Goal: Task Accomplishment & Management: Manage account settings

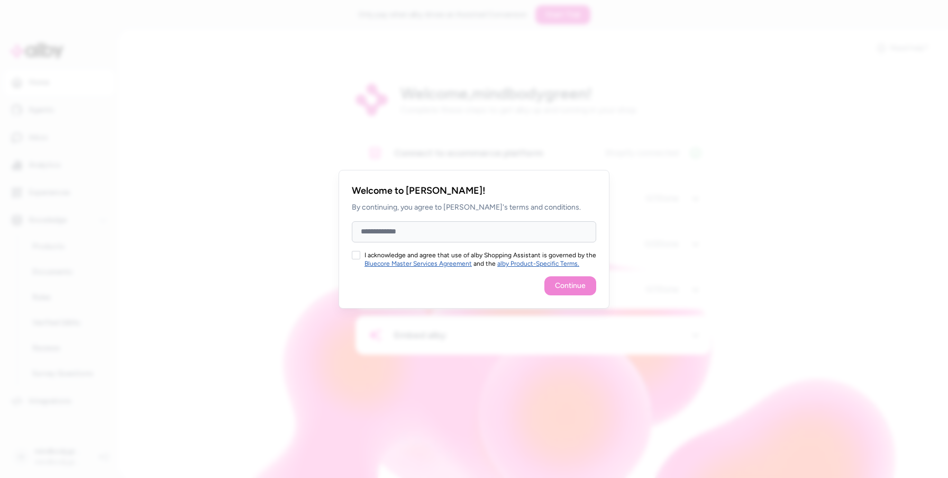
click at [514, 237] on input "Full Name" at bounding box center [474, 231] width 245 height 21
type input "**********"
click at [357, 252] on button "I acknowledge and agree that use of alby Shopping Assistant is governed by the …" at bounding box center [356, 255] width 8 height 8
click at [556, 284] on button "Continue" at bounding box center [571, 285] width 52 height 19
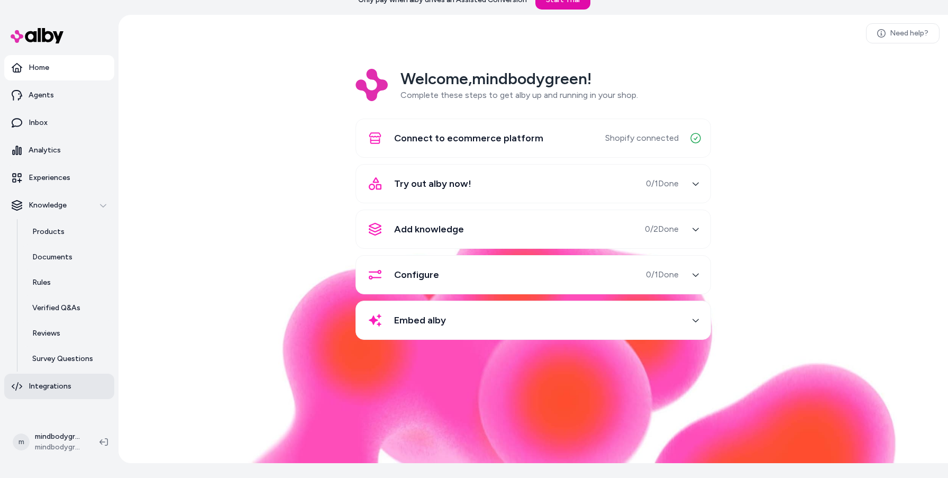
scroll to position [18, 0]
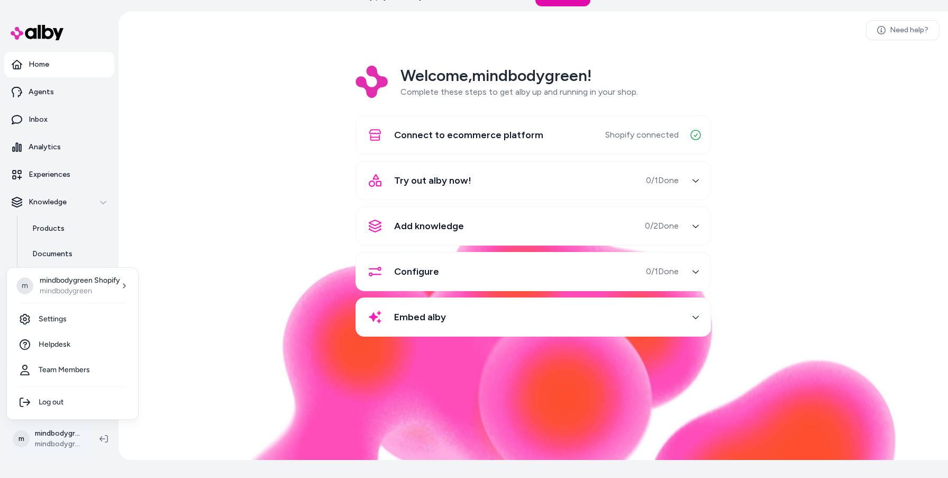
click at [49, 435] on html "Only pay when [PERSON_NAME] drives an Assisted Conversion Start Trial Home Agen…" at bounding box center [474, 236] width 948 height 508
click at [59, 378] on link "Team Members" at bounding box center [72, 369] width 123 height 25
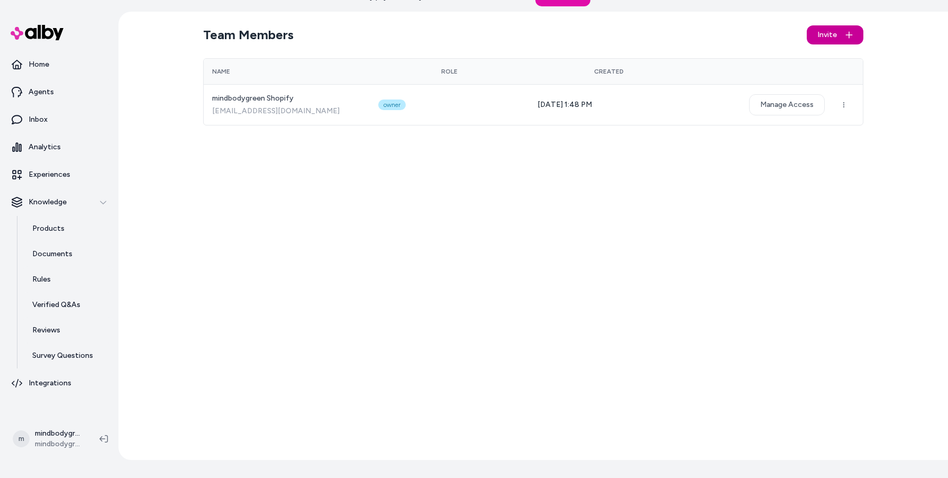
click at [813, 33] on button "Invite" at bounding box center [835, 34] width 57 height 19
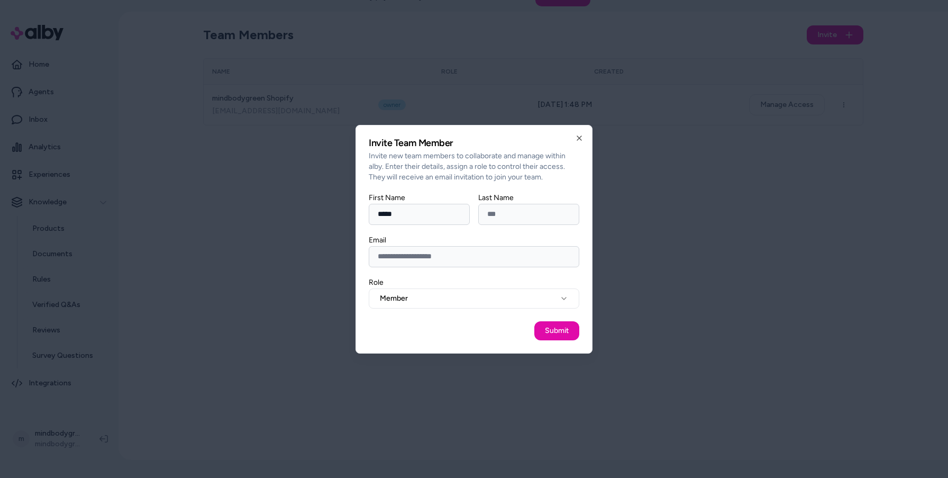
type input "*****"
type input "*********"
type input "**********"
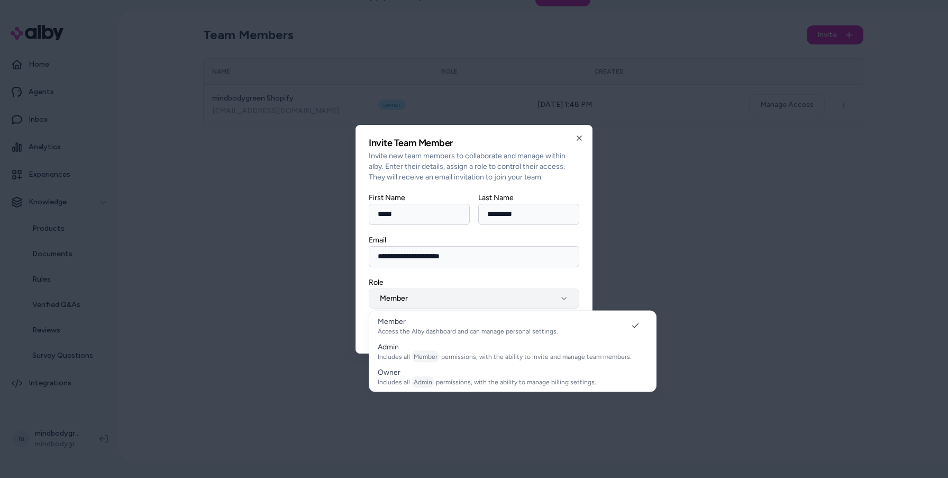
click at [514, 303] on button "Member" at bounding box center [474, 298] width 211 height 20
click at [514, 301] on button "Member" at bounding box center [474, 298] width 211 height 20
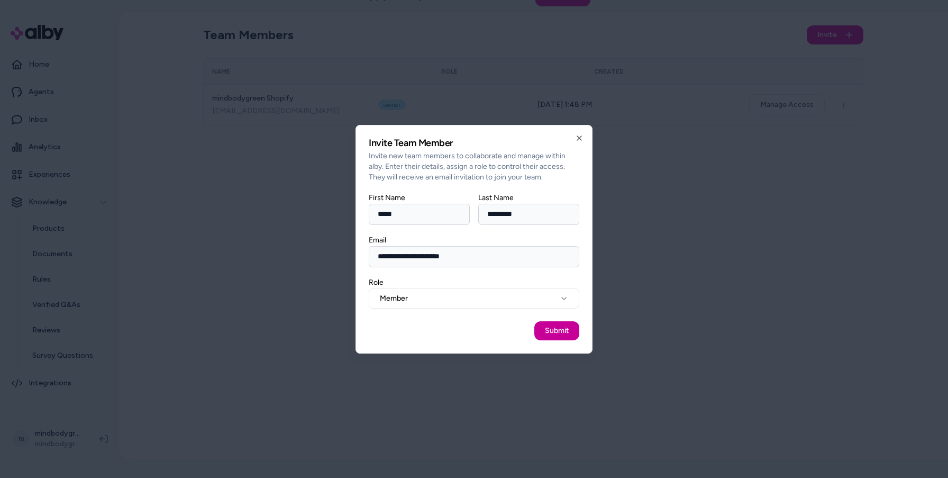
click at [541, 325] on button "Submit" at bounding box center [557, 330] width 45 height 19
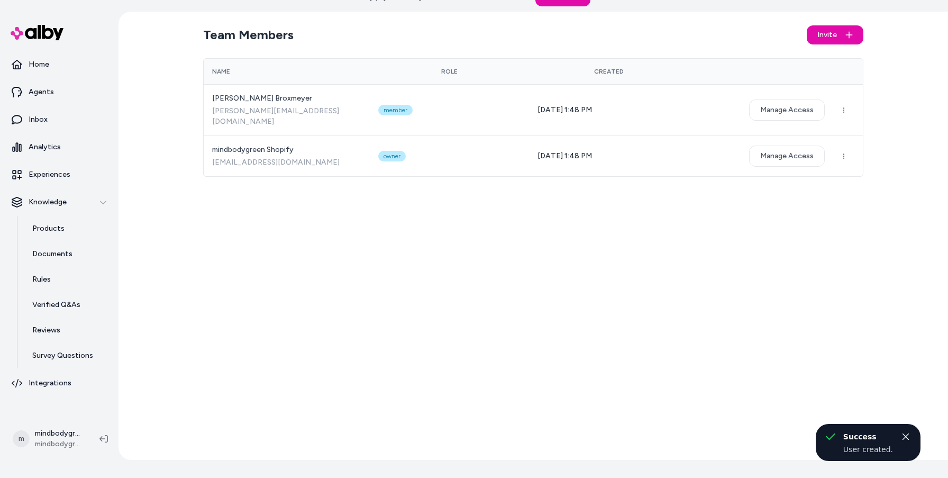
click at [323, 206] on div "Team Members Invite Name Role Created [PERSON_NAME] [PERSON_NAME][EMAIL_ADDRESS…" at bounding box center [533, 236] width 677 height 448
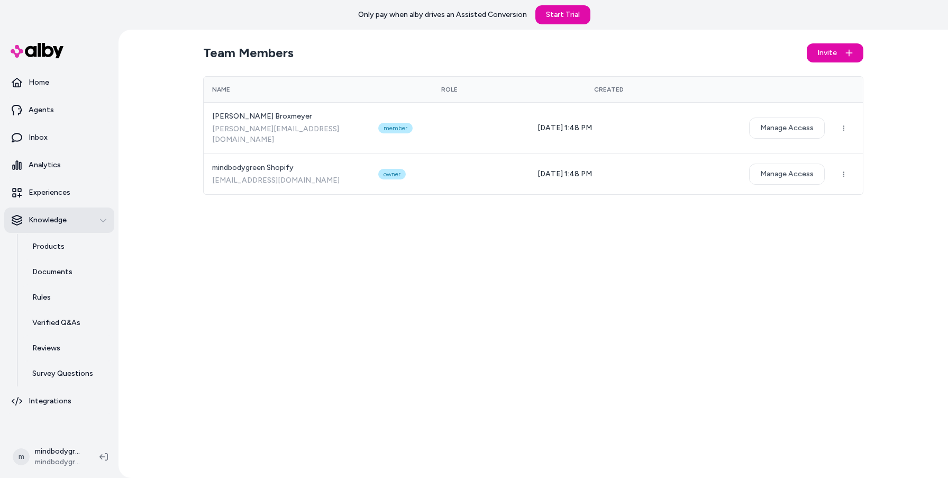
click at [87, 220] on div "Knowledge" at bounding box center [59, 220] width 95 height 11
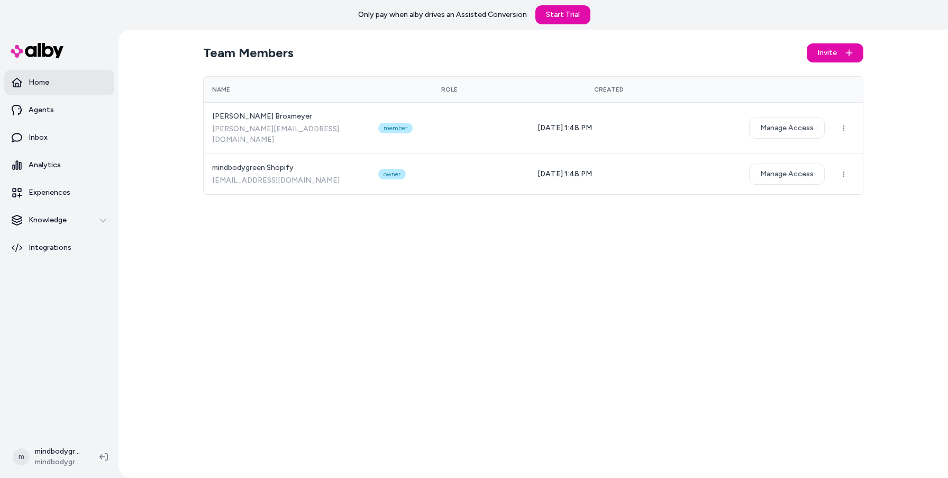
click at [61, 76] on link "Home" at bounding box center [59, 82] width 110 height 25
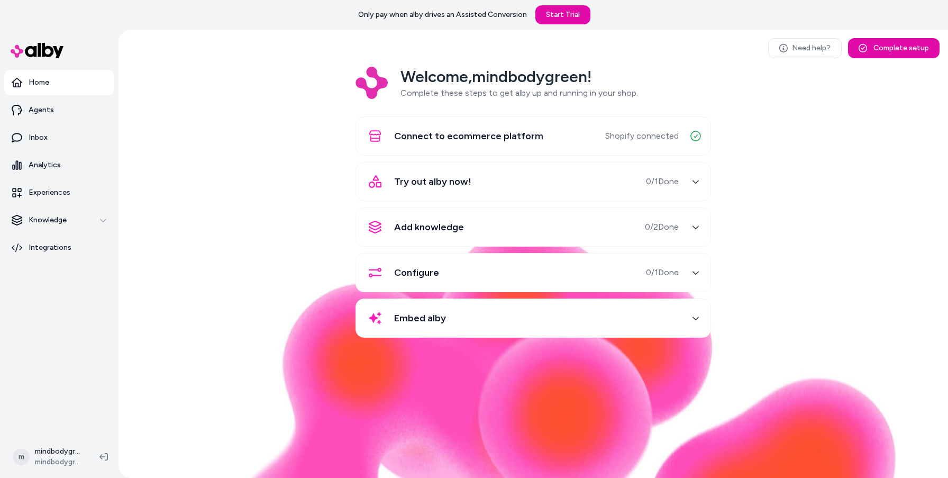
click at [662, 333] on div "Embed alby" at bounding box center [534, 317] width 356 height 39
click at [683, 316] on button "Embed alby" at bounding box center [534, 317] width 342 height 25
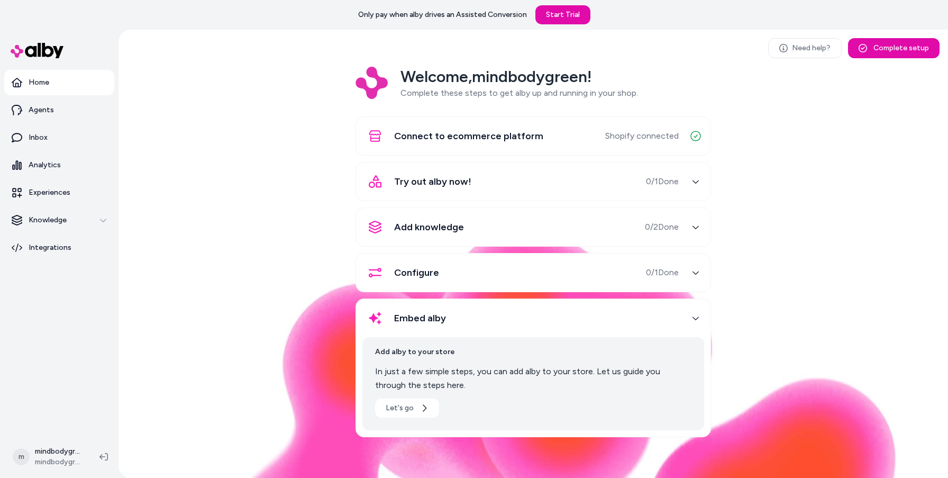
click at [683, 316] on button "Embed alby" at bounding box center [534, 317] width 342 height 25
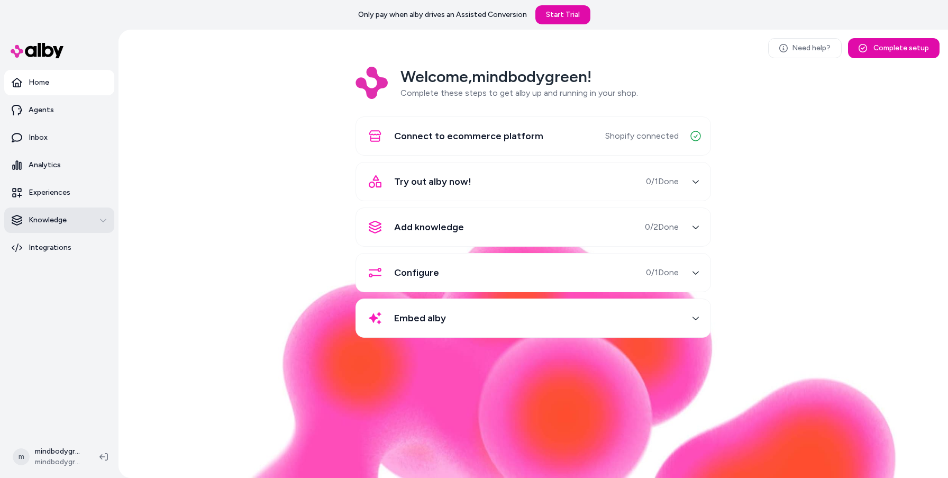
click at [63, 216] on p "Knowledge" at bounding box center [48, 220] width 38 height 11
